Goal: Task Accomplishment & Management: Complete application form

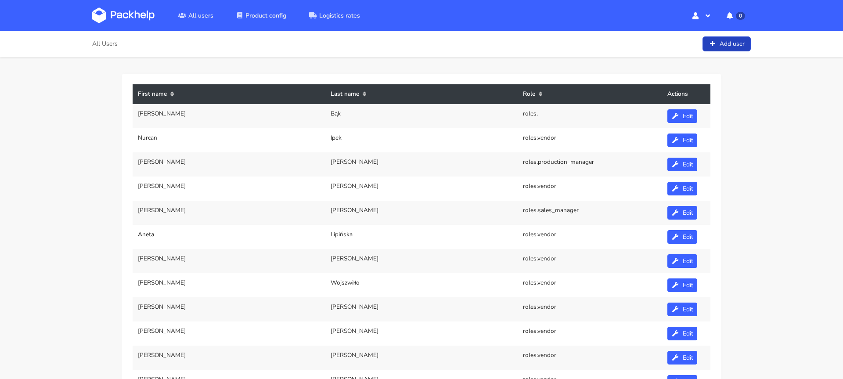
click at [731, 47] on link "Add user" at bounding box center [726, 43] width 48 height 15
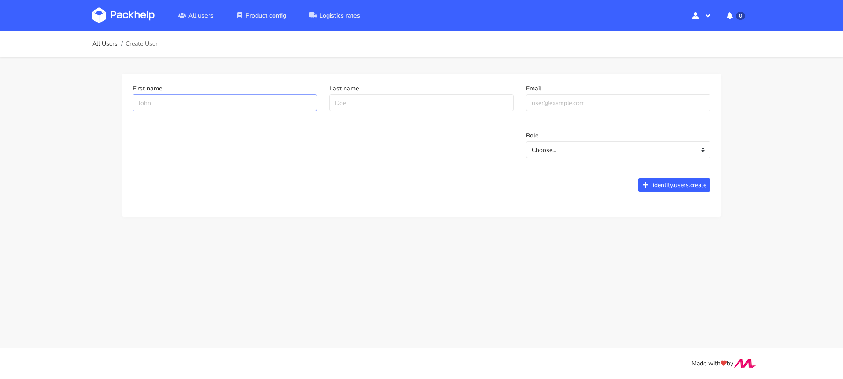
click at [252, 102] on input "First name" at bounding box center [225, 102] width 184 height 17
click at [583, 102] on input "Email" at bounding box center [618, 102] width 184 height 17
paste input "maksymilian.szyszko@packhelp.com"
type input "maksymilian.szyszko@packhelp.com"
click at [247, 108] on input "First name" at bounding box center [225, 102] width 184 height 17
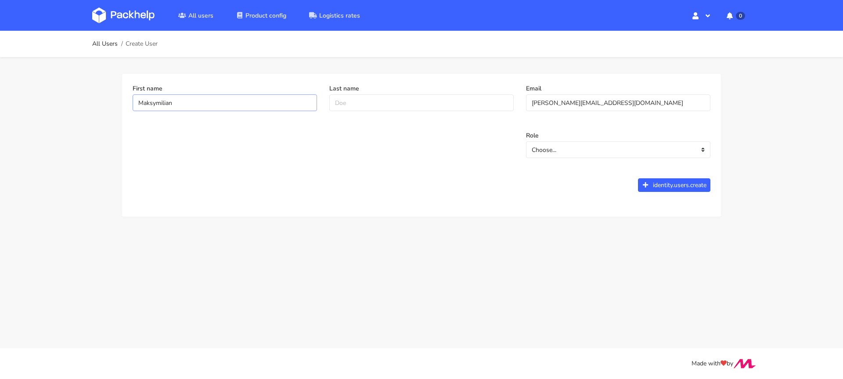
type input "Maksymilian"
type input "Szyszko"
click at [572, 151] on select "Choose... administrator production supervisor production manager sales manager …" at bounding box center [618, 149] width 184 height 17
select select "production_manager"
click at [526, 141] on select "Choose... administrator production supervisor production manager sales manager …" at bounding box center [618, 149] width 184 height 17
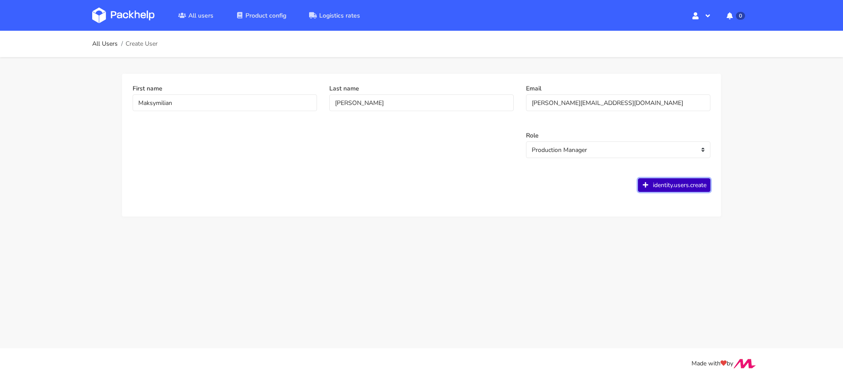
click at [672, 187] on button "identity.users.create" at bounding box center [674, 185] width 73 height 14
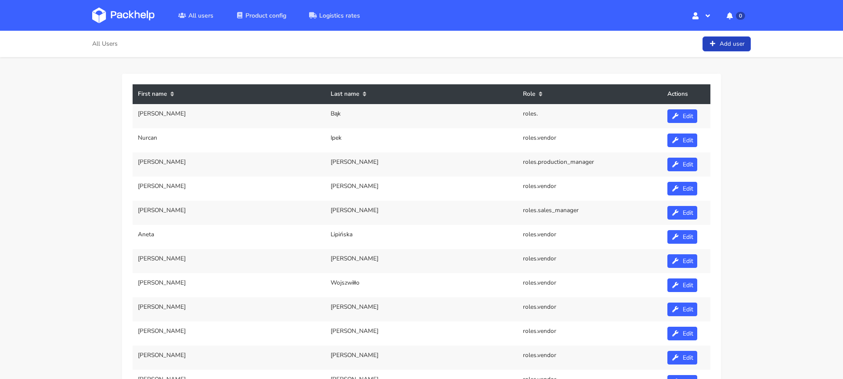
click at [727, 40] on link "Add user" at bounding box center [726, 43] width 48 height 15
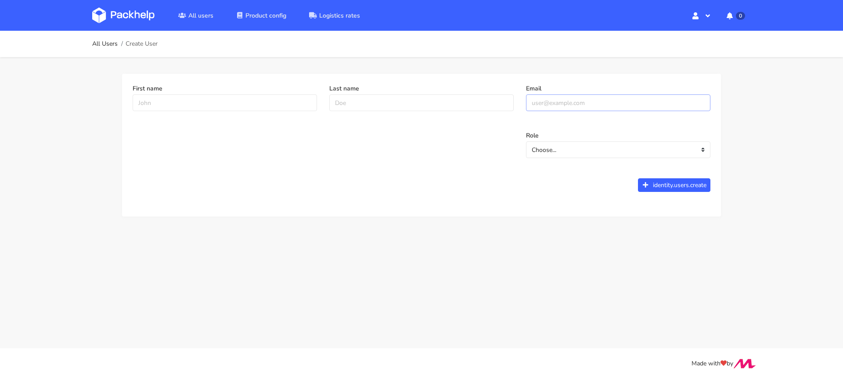
click at [588, 102] on input "Email" at bounding box center [618, 102] width 184 height 17
paste input "michal.fedorowicz@packhelp.com"
type input "michal.fedorowicz@packhelp.com"
click at [256, 104] on input "First name" at bounding box center [225, 102] width 184 height 17
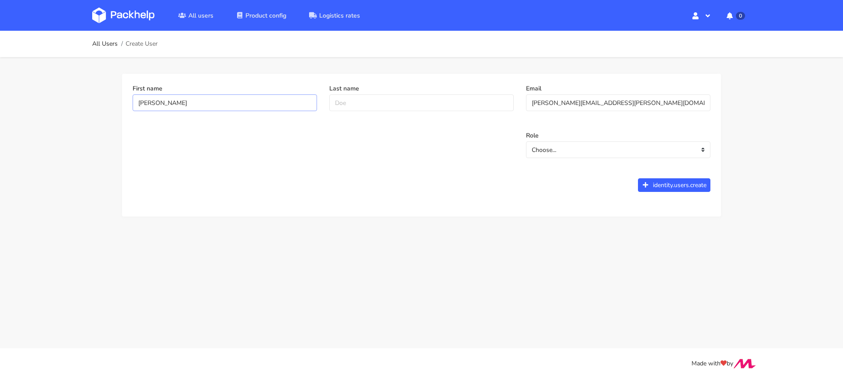
type input "Michał"
type input "Fedorowicz"
click at [587, 150] on select "Choose... administrator production supervisor production manager sales manager …" at bounding box center [618, 149] width 184 height 17
select select "production_manager"
click at [526, 141] on select "Choose... administrator production supervisor production manager sales manager …" at bounding box center [618, 149] width 184 height 17
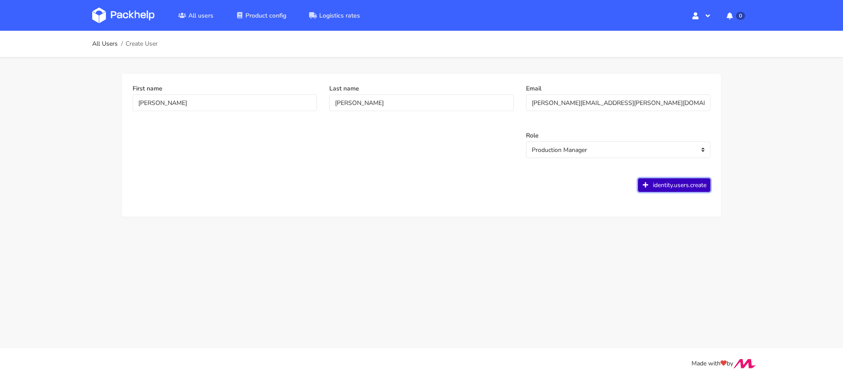
click at [686, 188] on button "identity.users.create" at bounding box center [674, 185] width 73 height 14
